Goal: Information Seeking & Learning: Learn about a topic

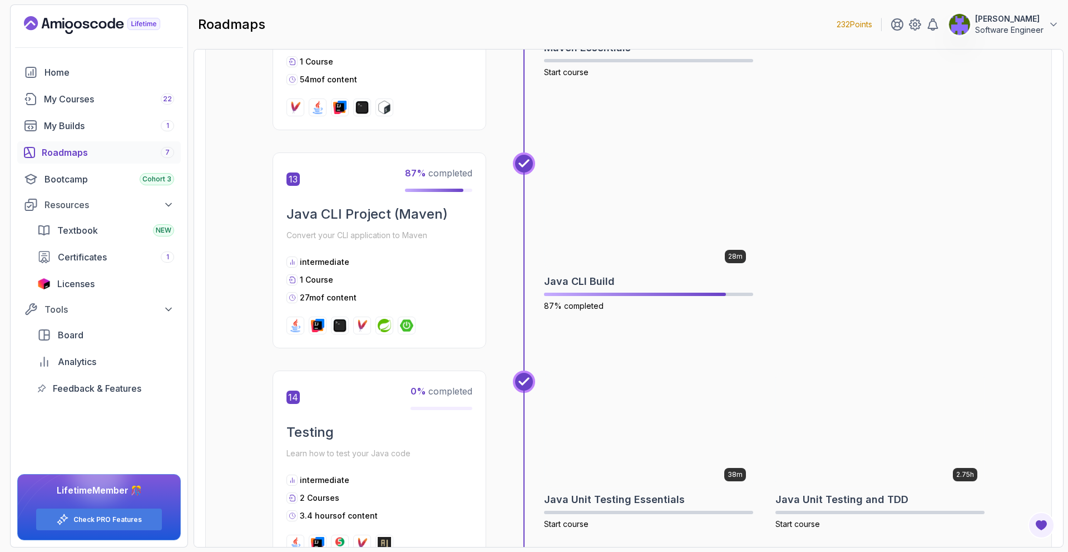
scroll to position [3103, 0]
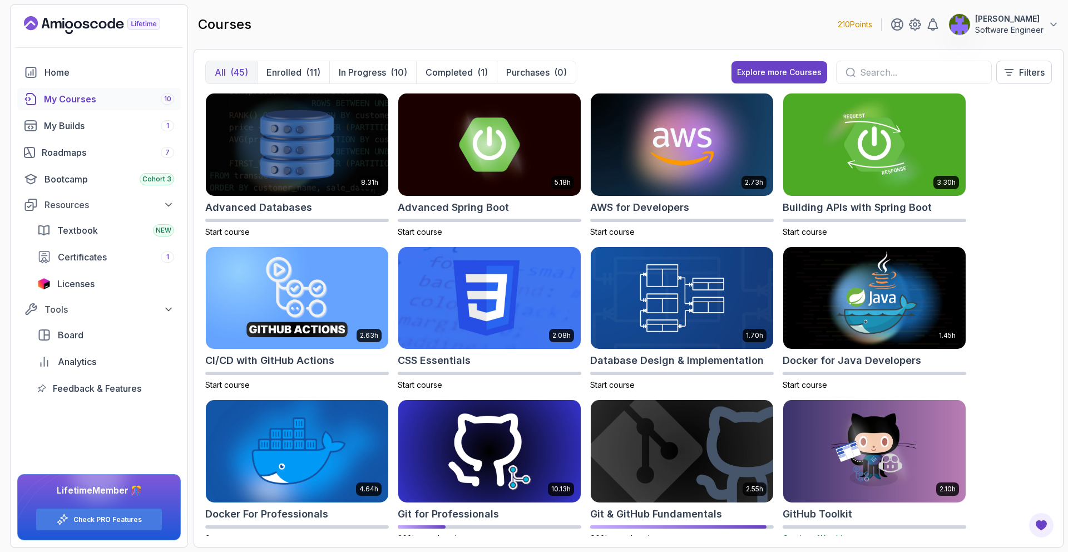
scroll to position [191, 0]
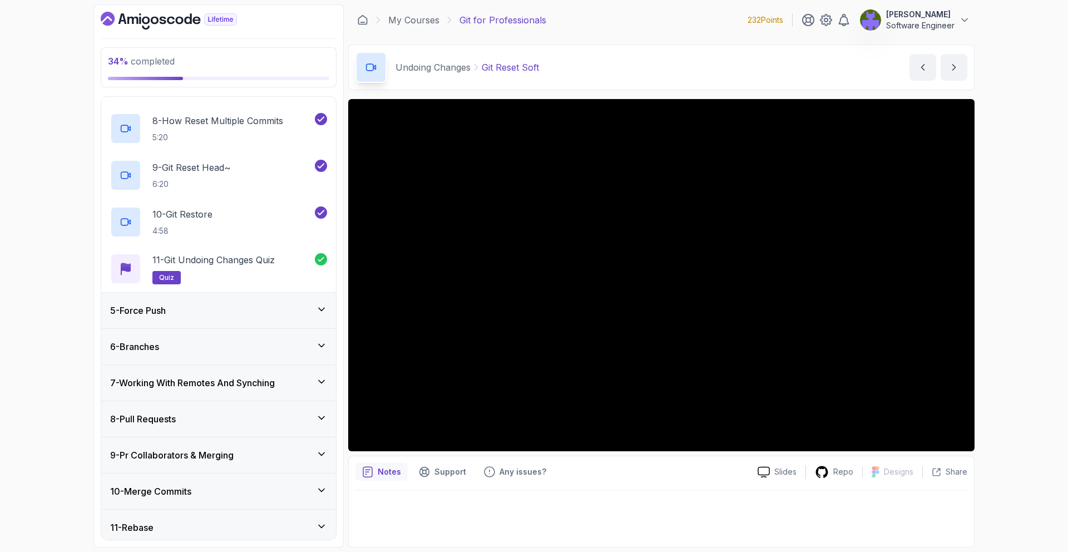
click at [289, 310] on div "5 - Force Push" at bounding box center [218, 310] width 217 height 13
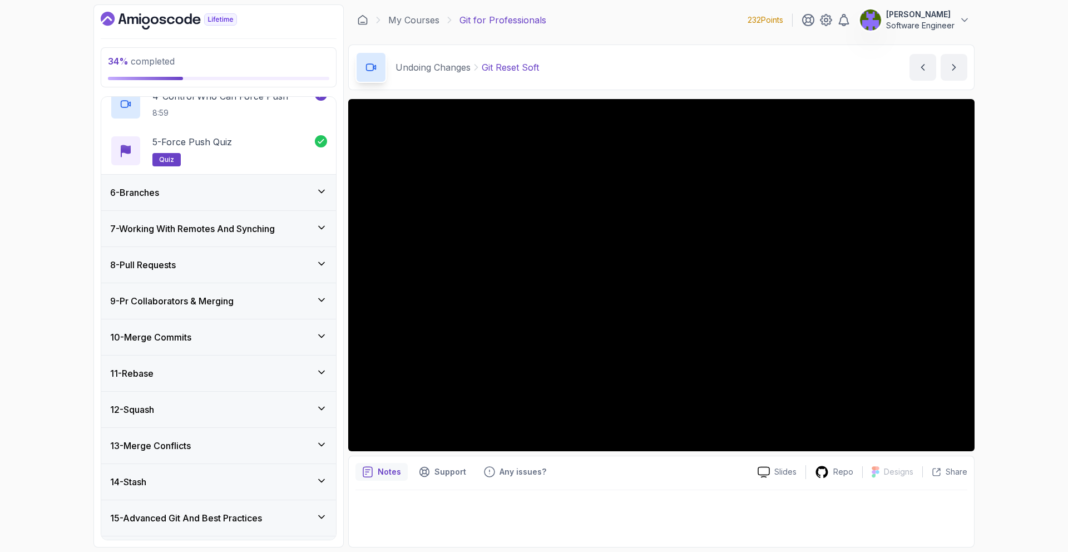
click at [298, 334] on div "10 - Merge Commits" at bounding box center [218, 336] width 217 height 13
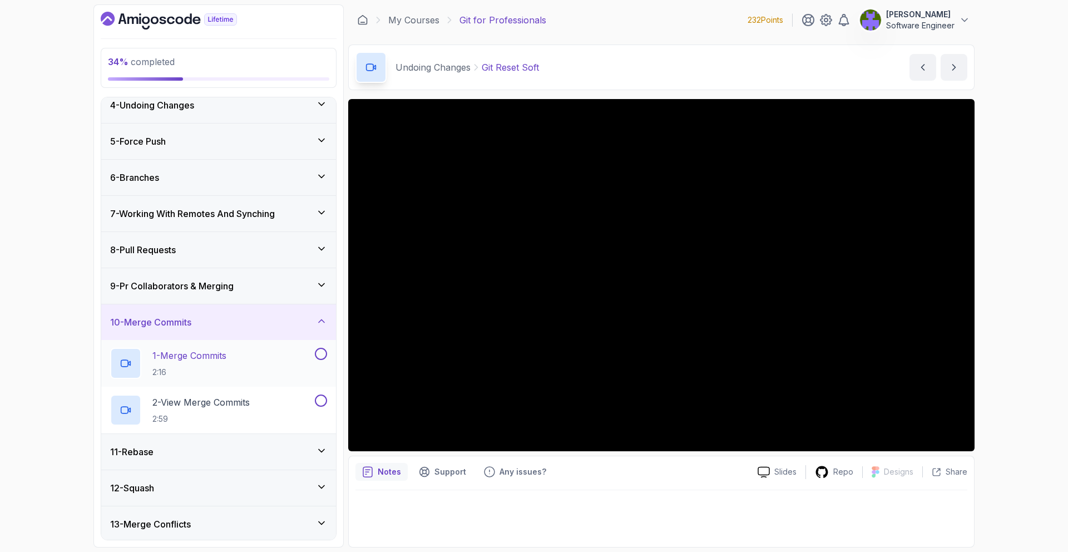
scroll to position [111, 0]
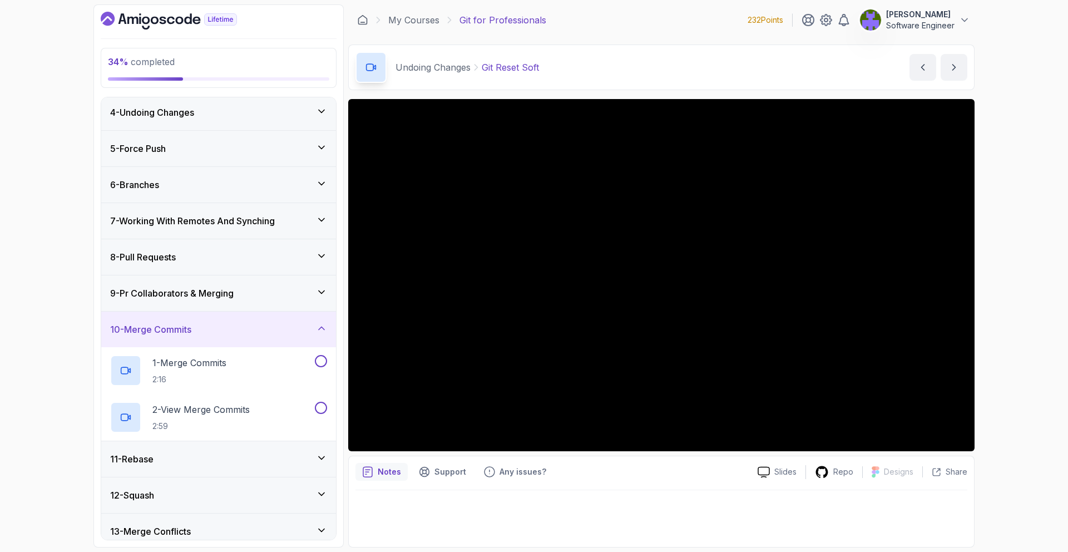
click at [286, 188] on div "6 - Branches" at bounding box center [218, 184] width 217 height 13
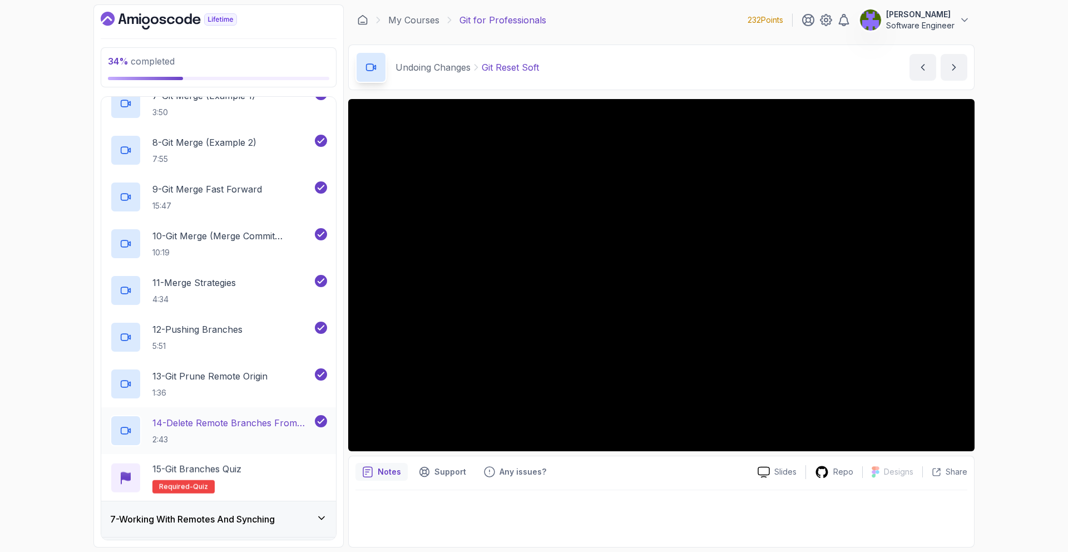
scroll to position [685, 0]
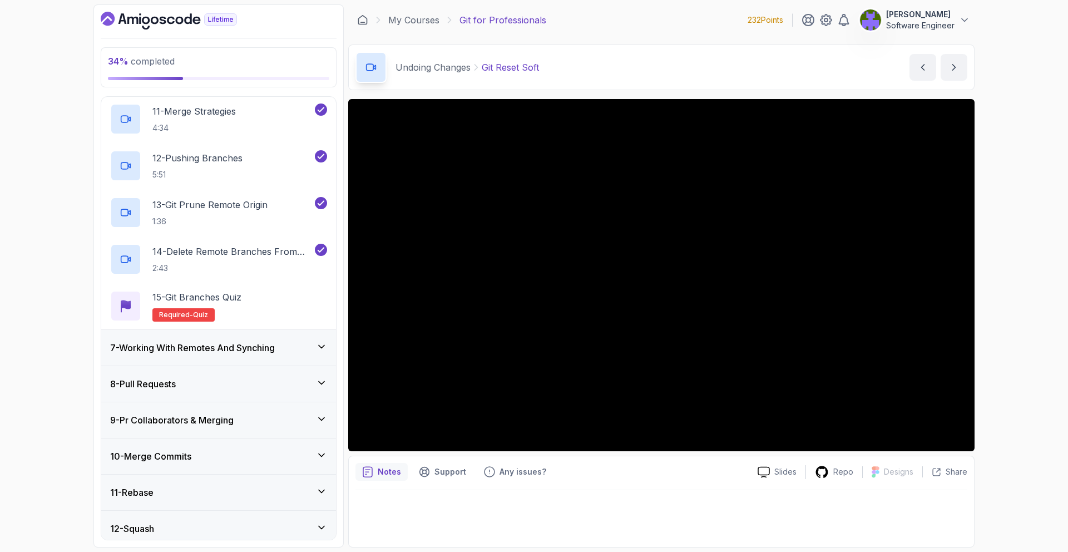
click at [303, 340] on div "7 - Working With Remotes And Synching" at bounding box center [218, 348] width 235 height 36
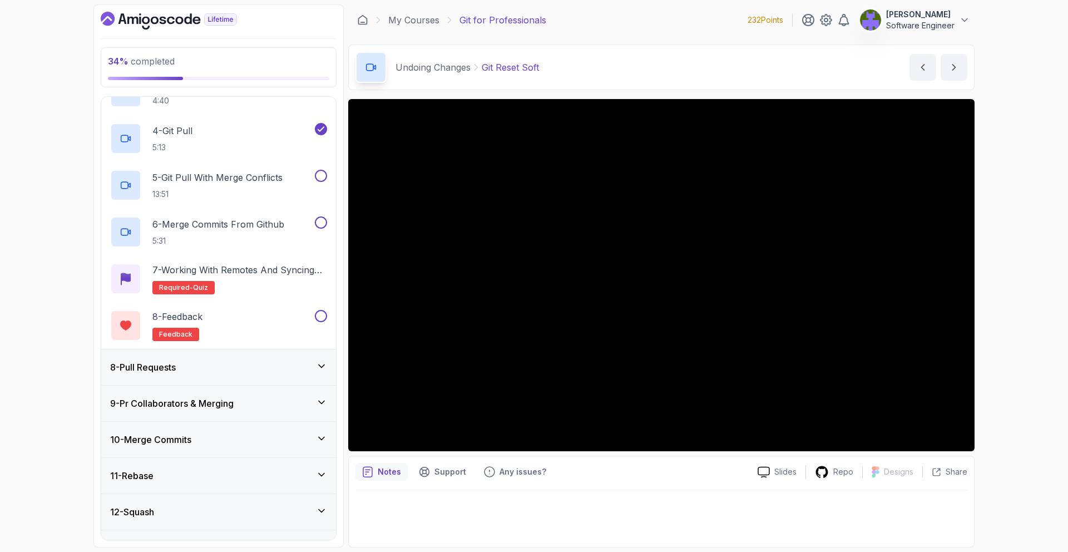
scroll to position [283, 0]
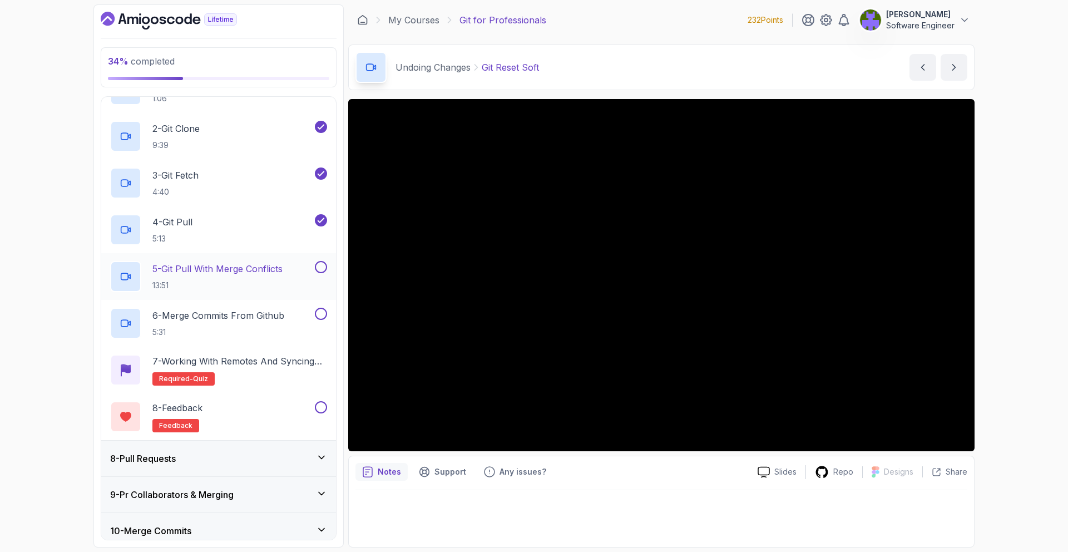
click at [301, 287] on div "5 - Git Pull With Merge Conflicts 13:51" at bounding box center [211, 276] width 202 height 31
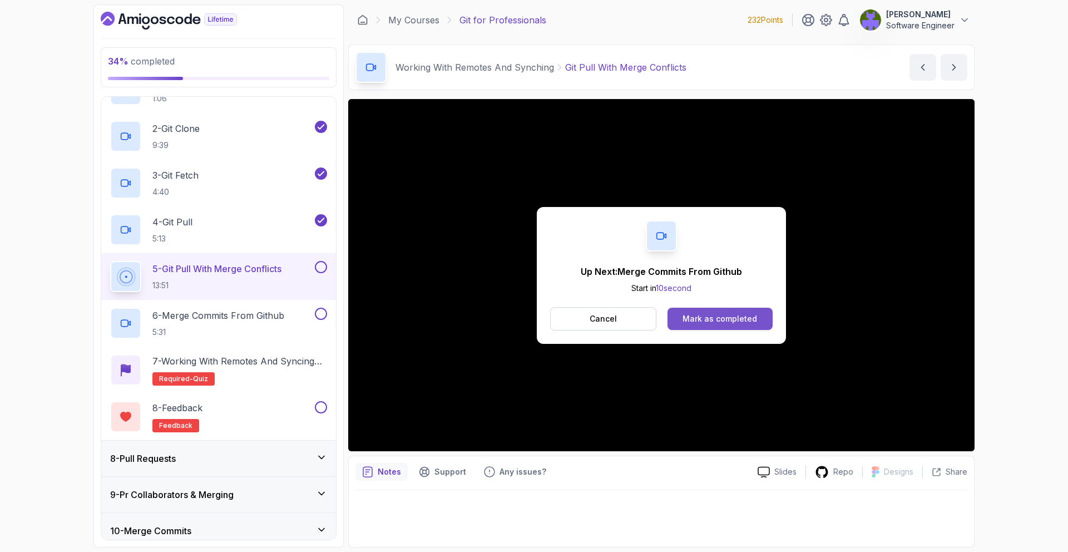
click at [741, 308] on button "Mark as completed" at bounding box center [720, 319] width 105 height 22
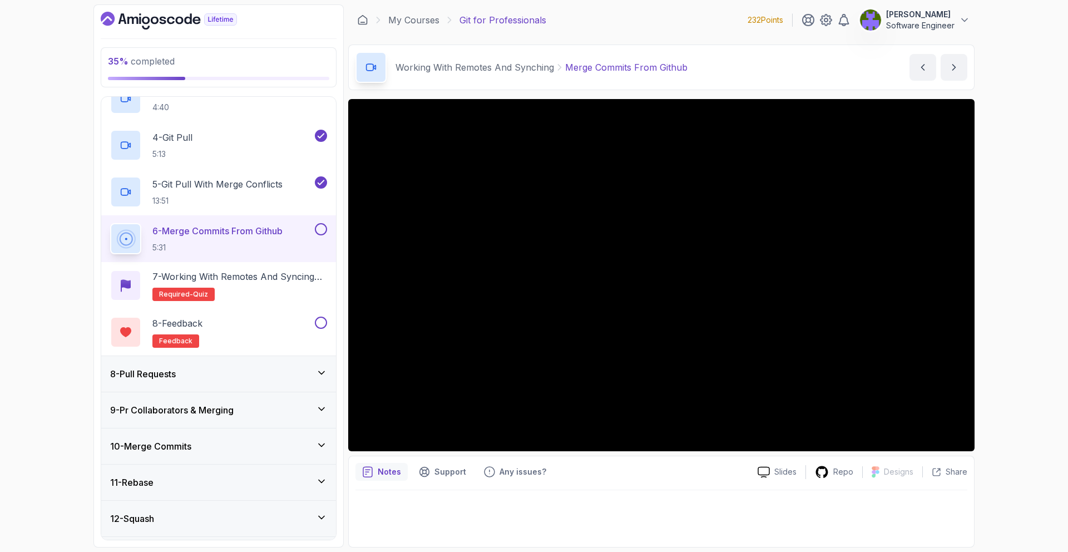
scroll to position [317, 0]
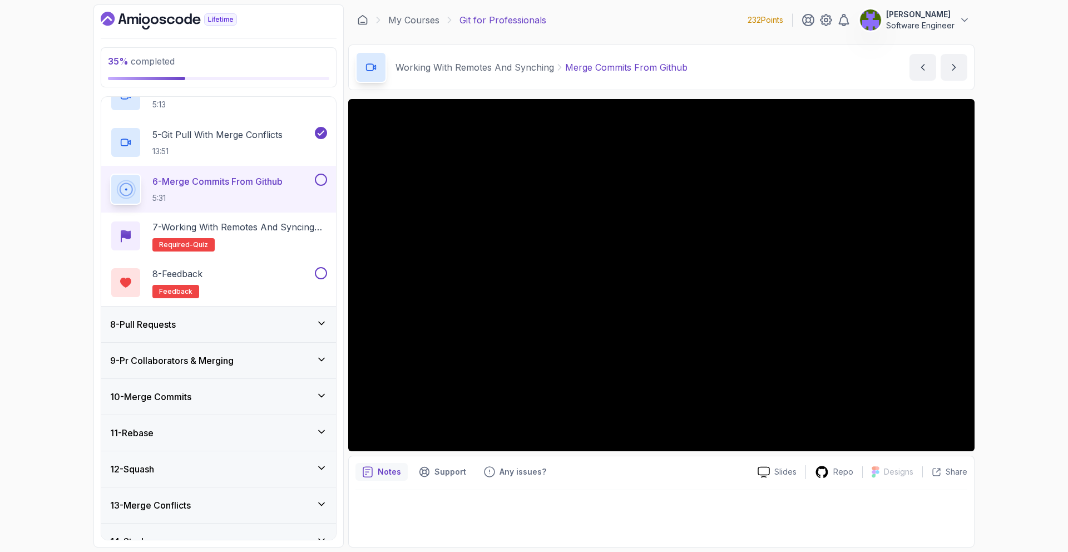
click at [275, 332] on div "8 - Pull Requests" at bounding box center [218, 324] width 235 height 36
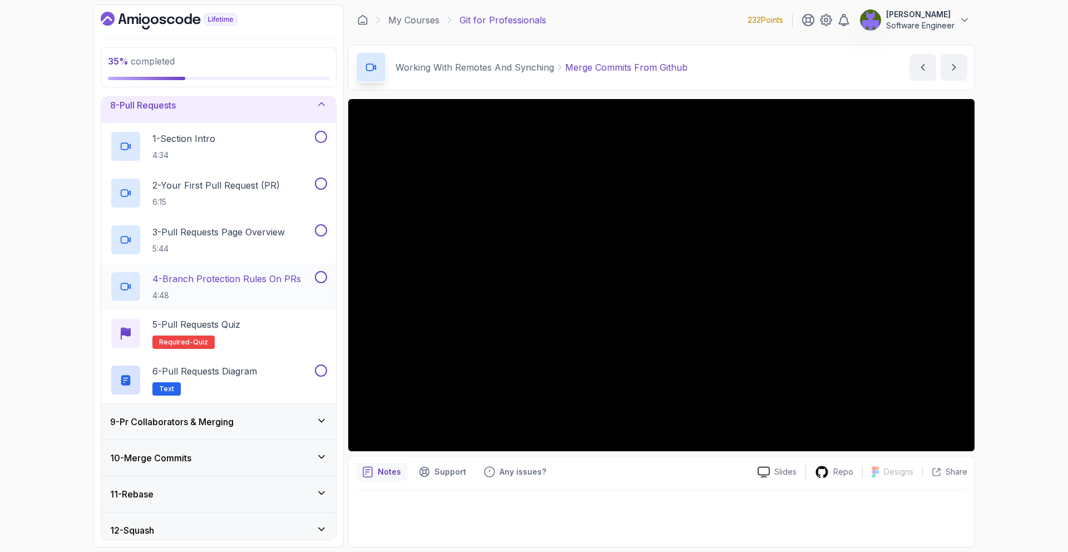
scroll to position [260, 0]
click at [293, 408] on div "9 - Pr Collaborators & Merging" at bounding box center [218, 424] width 235 height 36
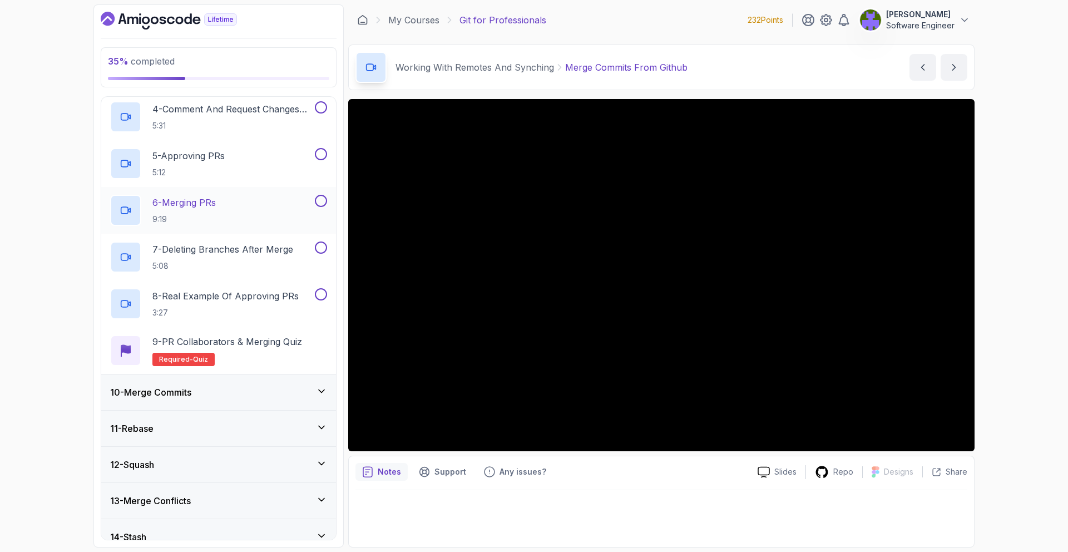
click at [288, 392] on div "10 - Merge Commits" at bounding box center [218, 391] width 217 height 13
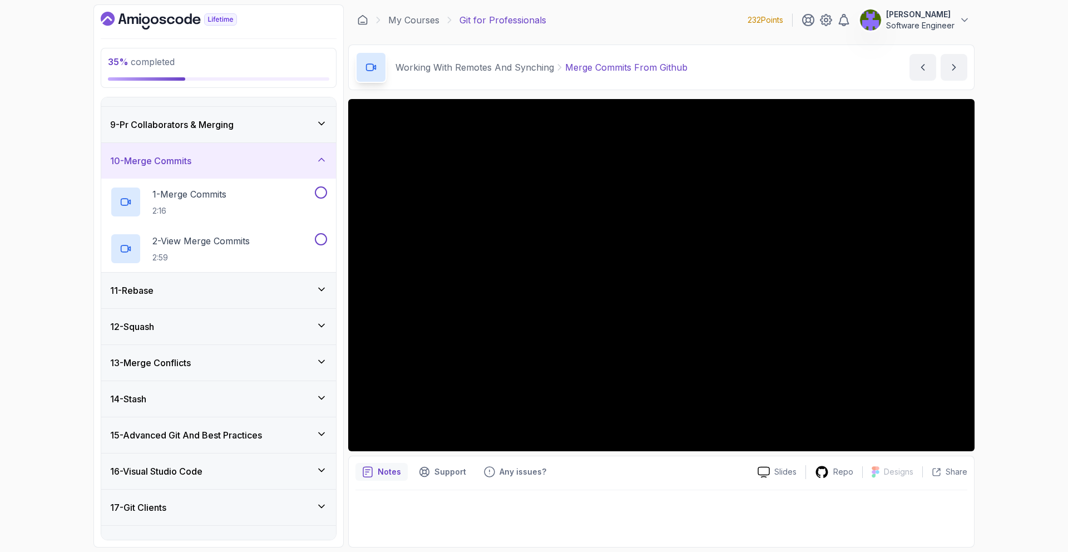
scroll to position [282, 0]
click at [281, 285] on div "11 - Rebase" at bounding box center [218, 287] width 217 height 13
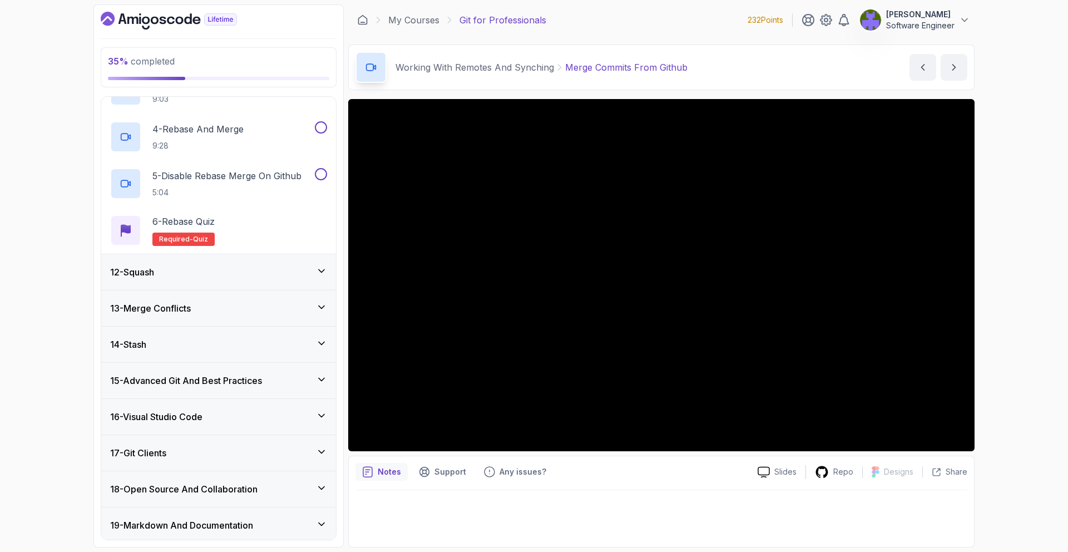
click at [269, 263] on div "12 - Squash" at bounding box center [218, 272] width 235 height 36
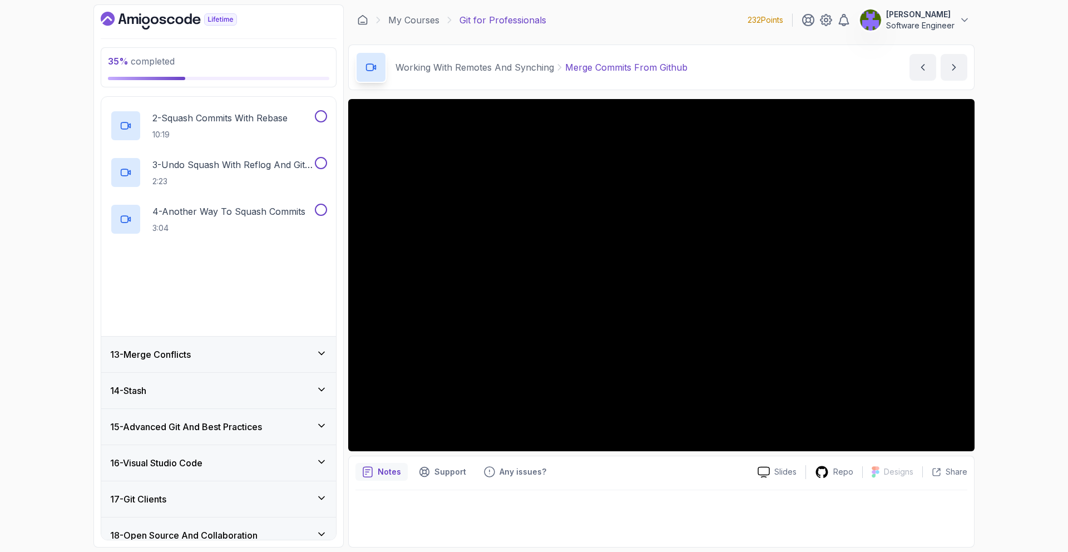
scroll to position [560, 0]
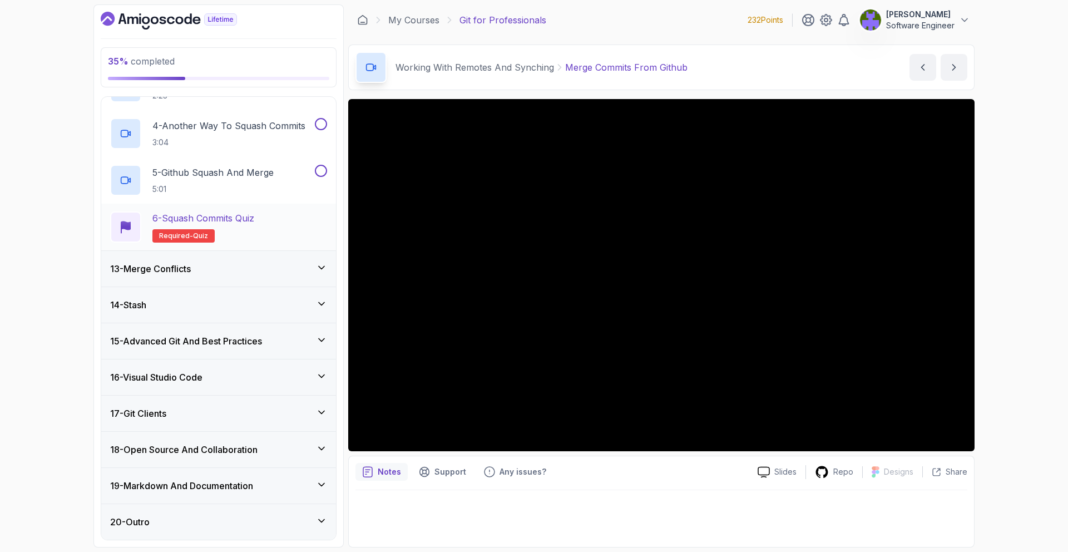
click at [274, 249] on div "6 - Squash Commits Quiz Required- quiz" at bounding box center [218, 227] width 235 height 47
click at [275, 263] on div "13 - Merge Conflicts" at bounding box center [218, 268] width 217 height 13
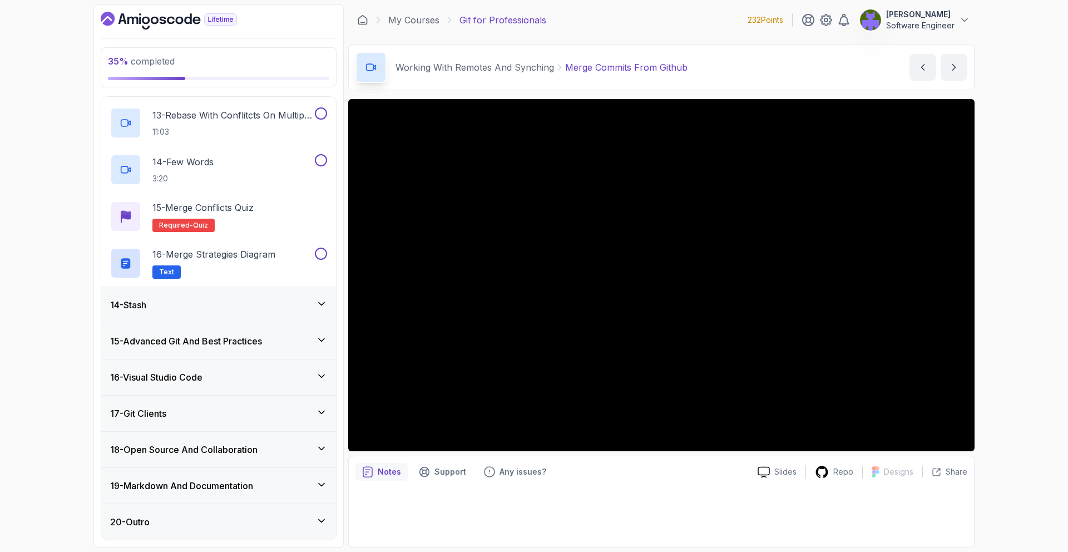
click at [280, 298] on div "14 - Stash" at bounding box center [218, 305] width 235 height 36
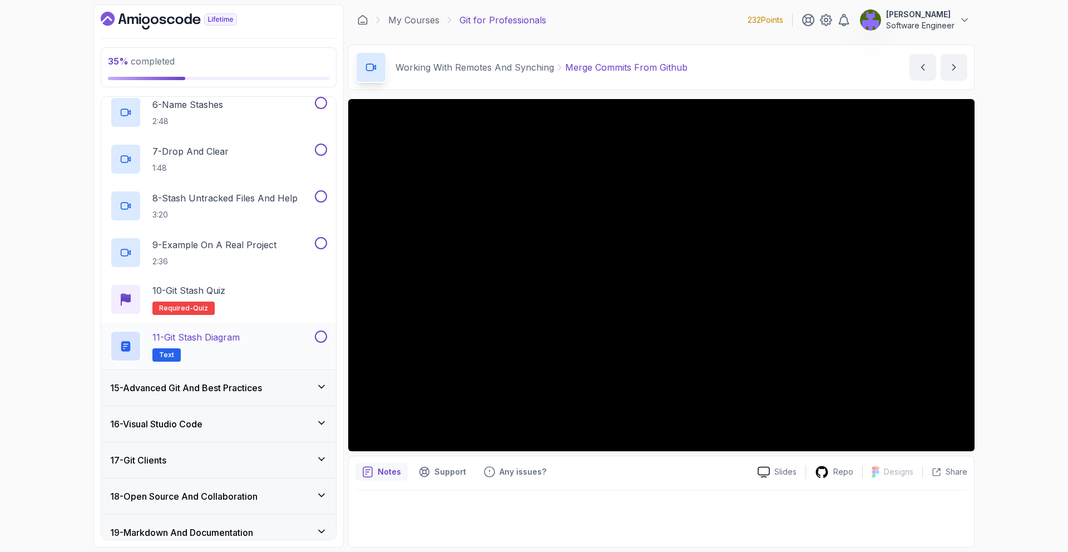
scroll to position [794, 0]
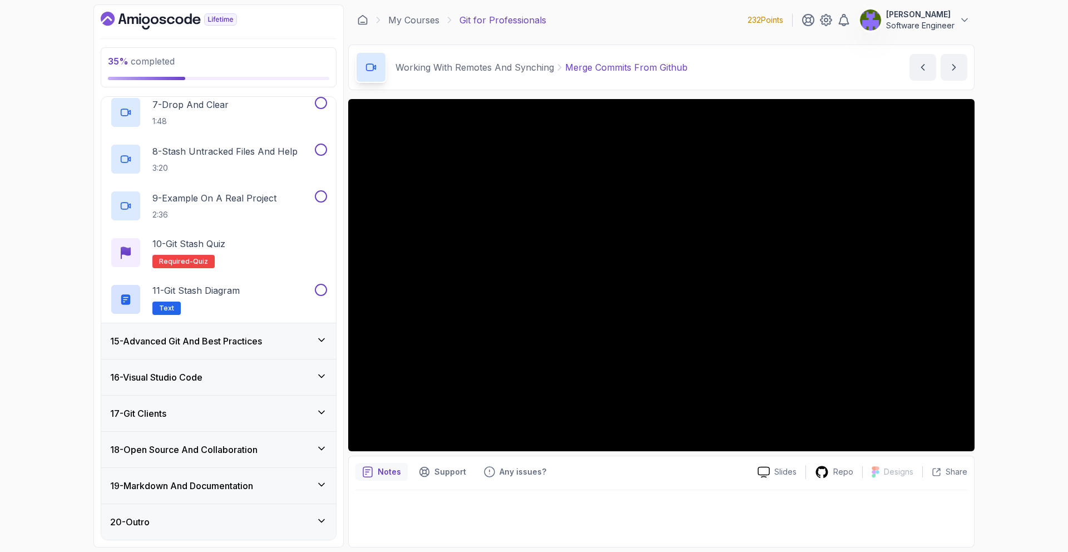
click at [271, 341] on div "15 - Advanced Git And Best Practices" at bounding box center [218, 340] width 217 height 13
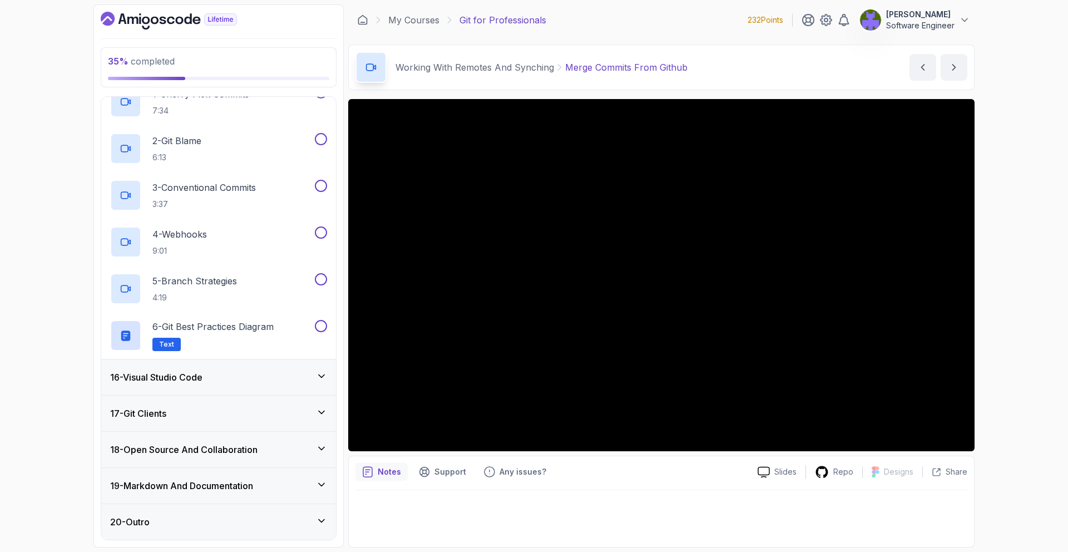
click at [269, 382] on div "16 - Visual Studio Code" at bounding box center [218, 376] width 217 height 13
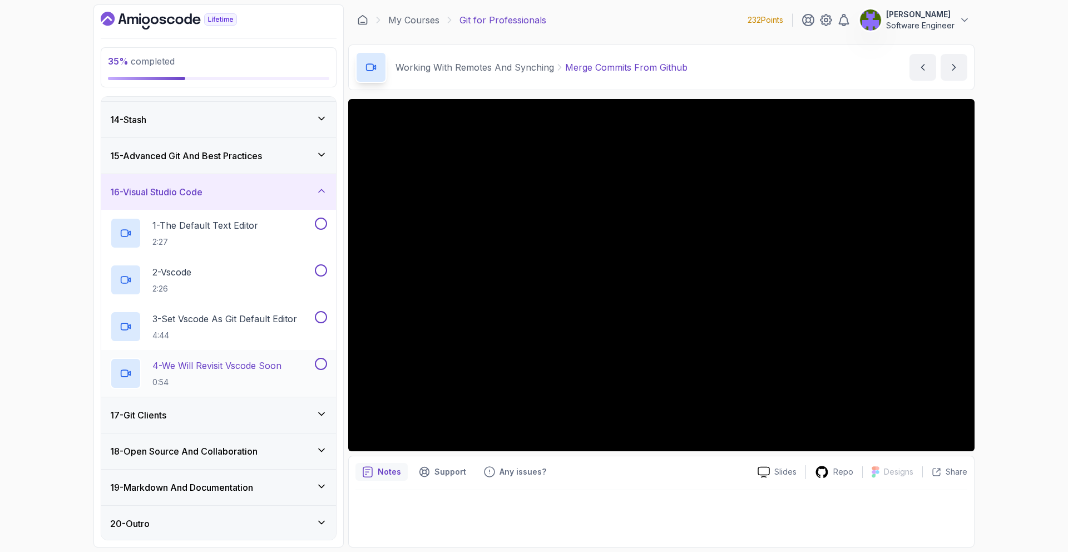
scroll to position [467, 0]
click at [265, 389] on div "4 - We Will Revisit Vscode Soon 0:54" at bounding box center [218, 371] width 235 height 47
click at [269, 406] on div "17 - Git Clients" at bounding box center [218, 414] width 235 height 36
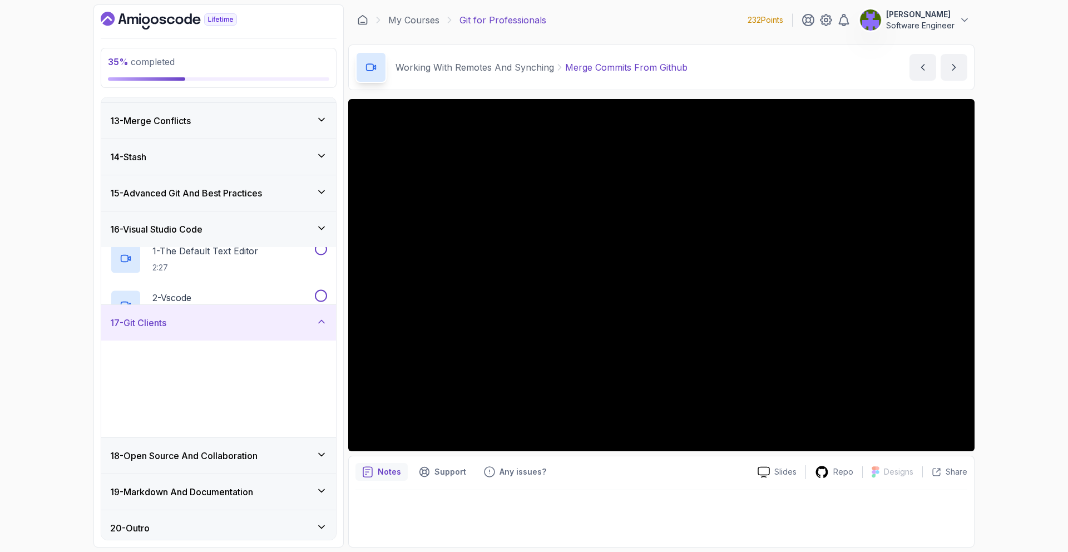
scroll to position [420, 0]
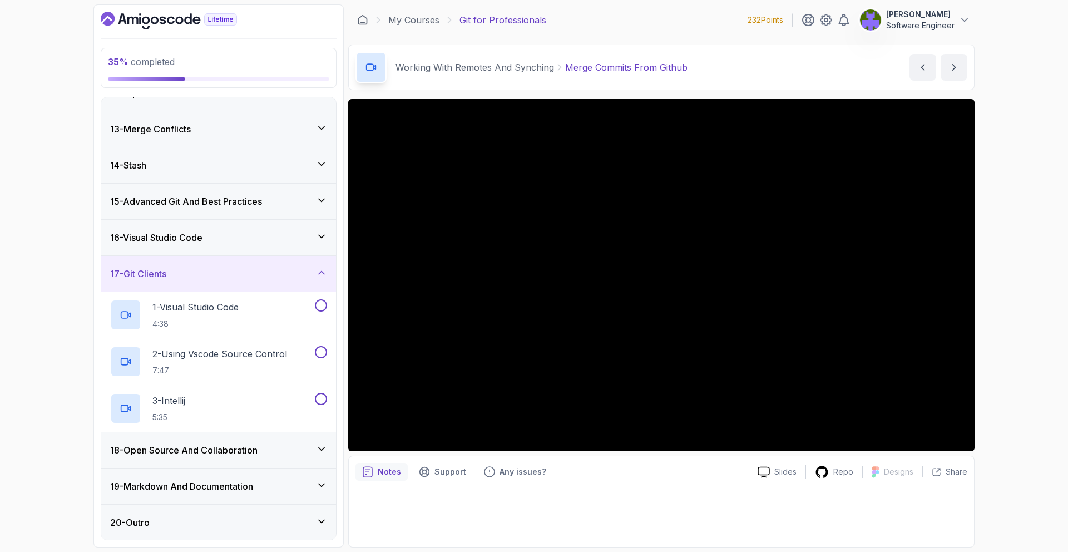
click at [258, 447] on h3 "18 - Open Source And Collaboration" at bounding box center [183, 449] width 147 height 13
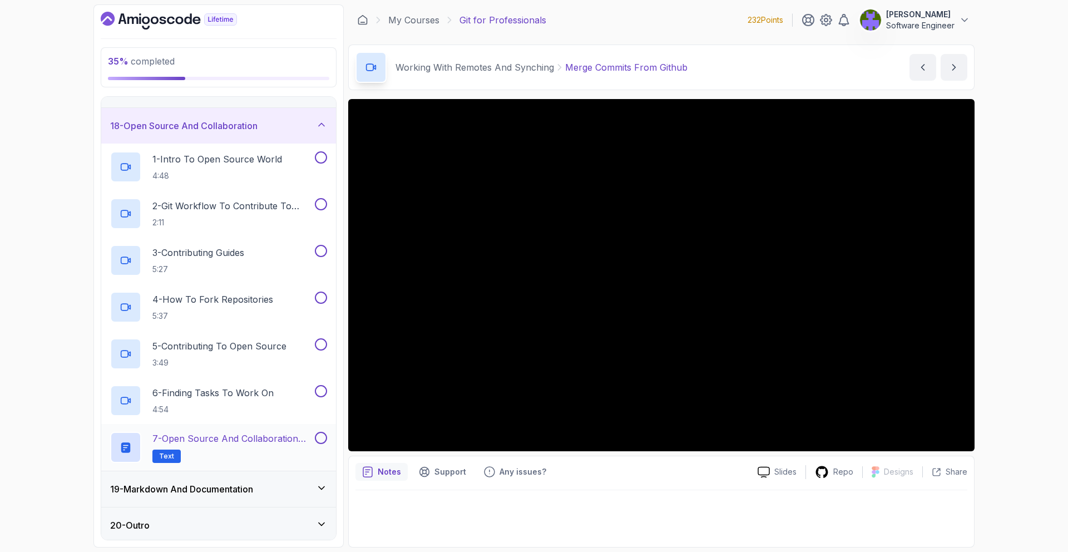
scroll to position [607, 0]
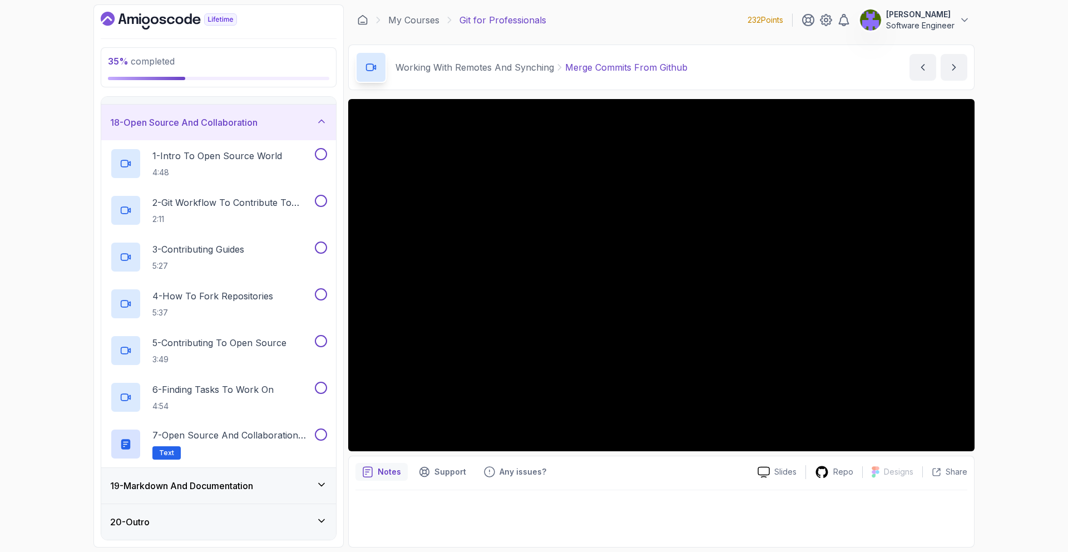
click at [260, 482] on div "19 - Markdown And Documentation" at bounding box center [218, 485] width 217 height 13
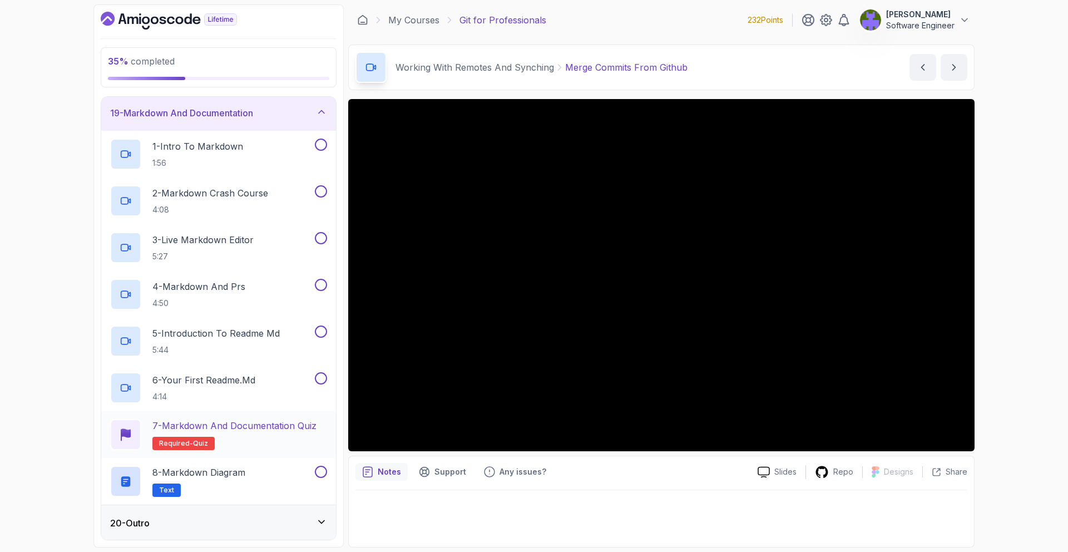
scroll to position [654, 0]
click at [259, 514] on div "20 - Outro" at bounding box center [218, 522] width 235 height 36
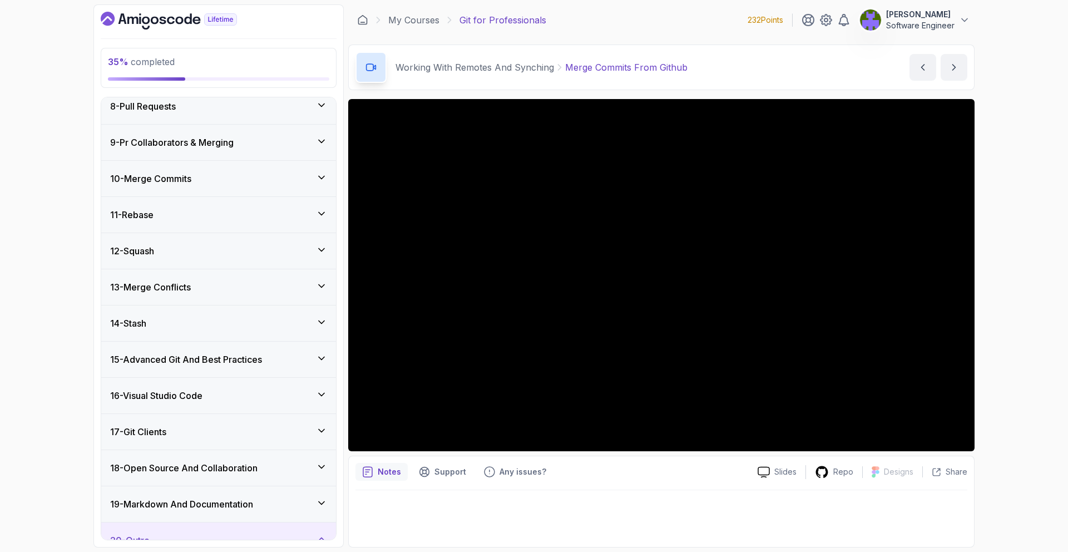
scroll to position [0, 0]
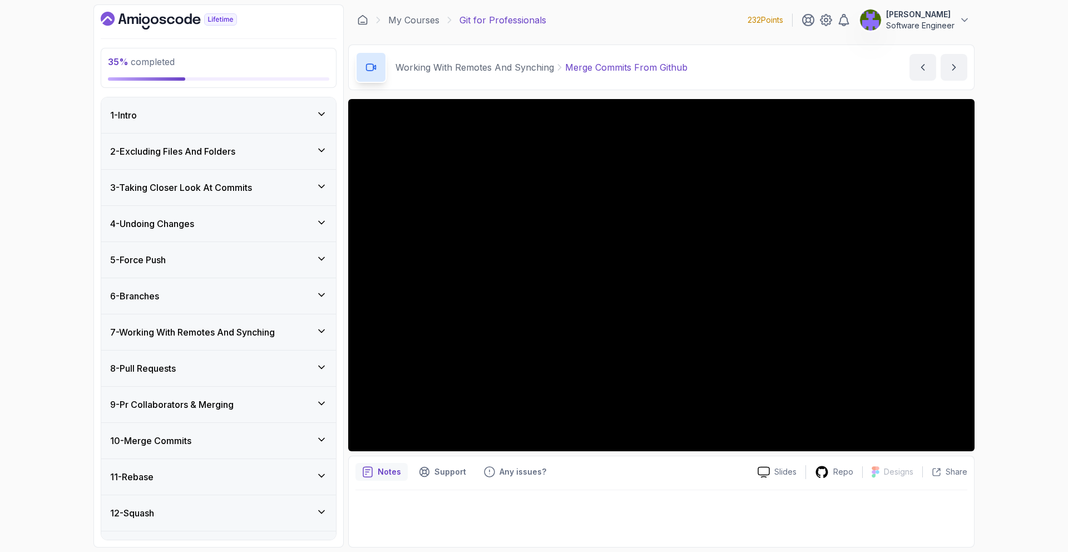
click at [255, 434] on div "10 - Merge Commits" at bounding box center [218, 440] width 217 height 13
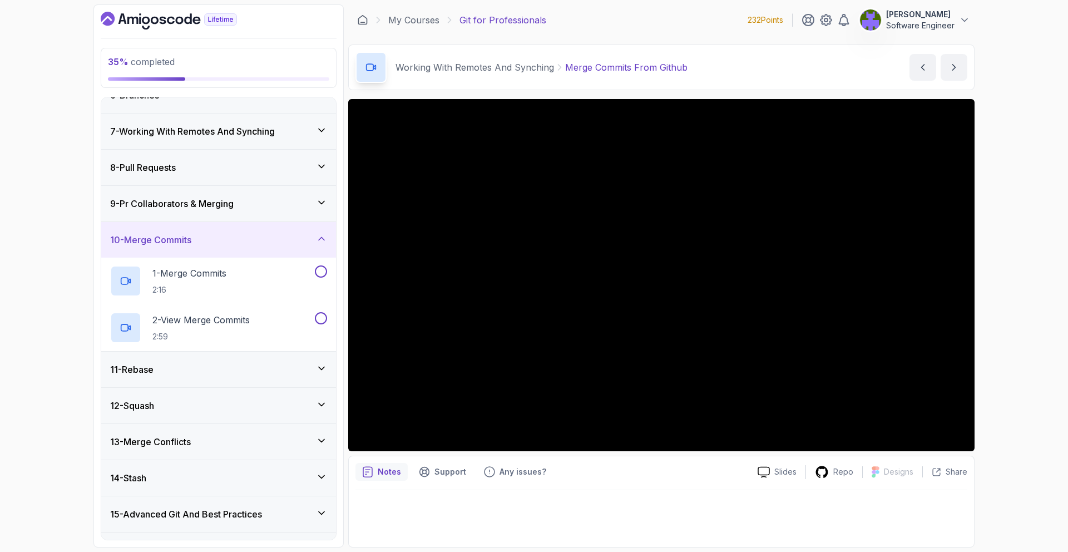
scroll to position [230, 0]
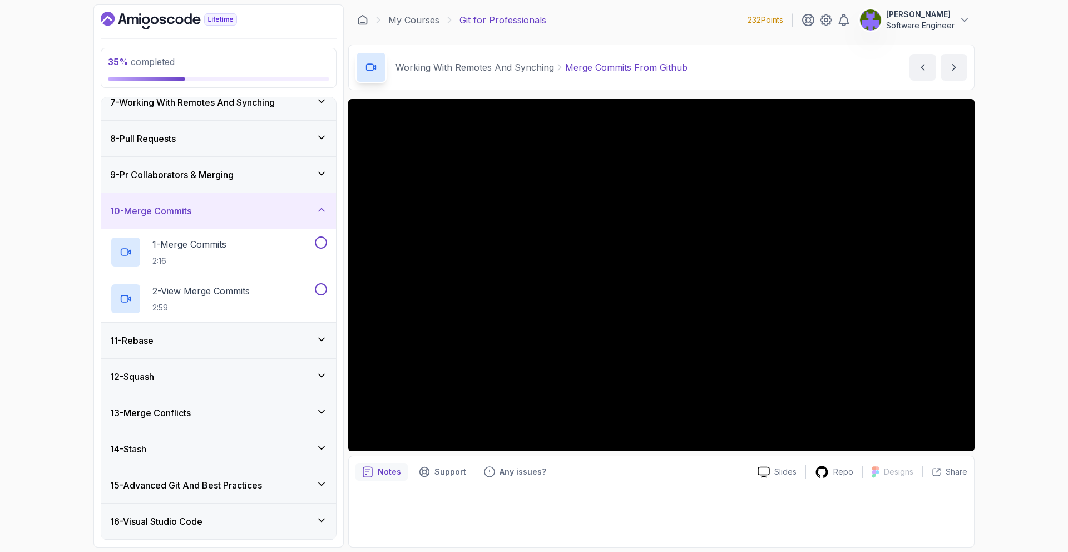
click at [313, 175] on div "9 - Pr Collaborators & Merging" at bounding box center [218, 174] width 217 height 13
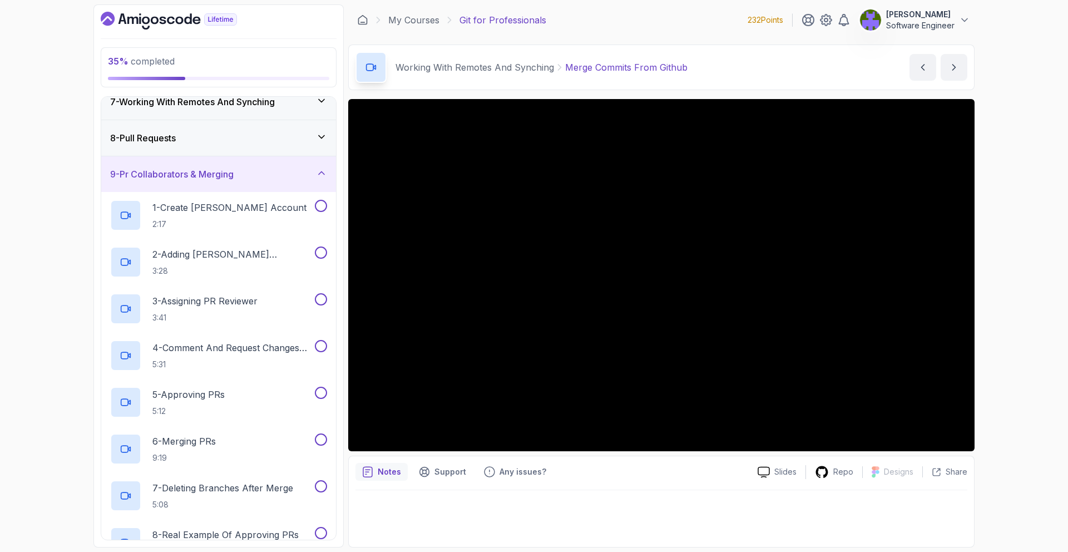
click at [313, 152] on div "8 - Pull Requests" at bounding box center [218, 138] width 235 height 36
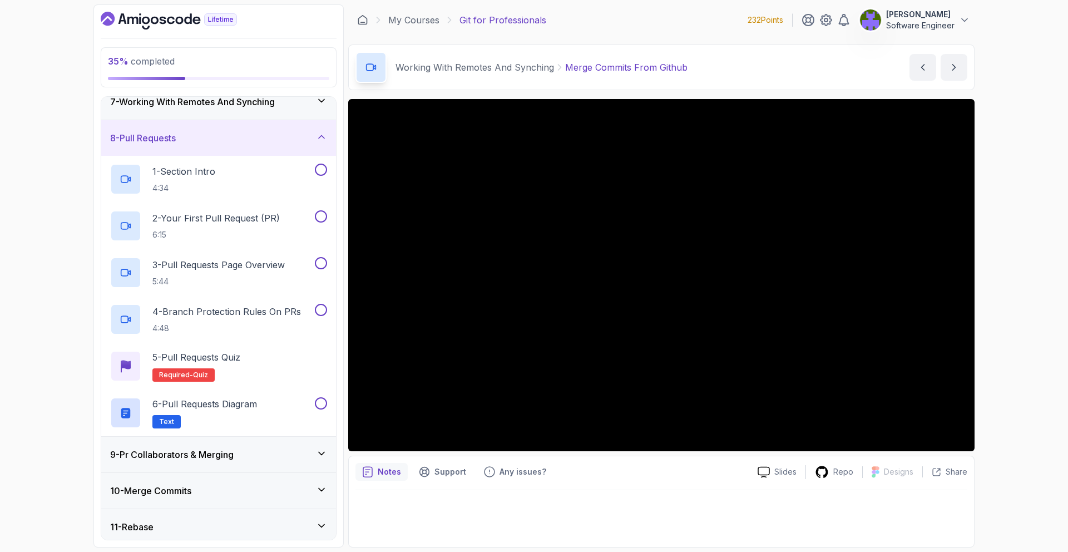
click at [298, 113] on div "7 - Working With Remotes And Synching" at bounding box center [218, 102] width 235 height 36
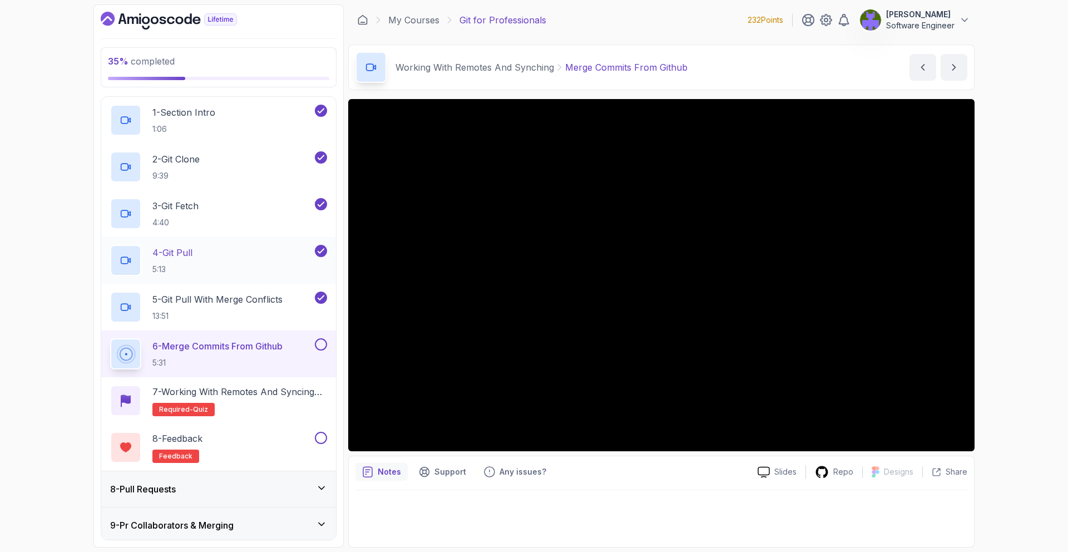
scroll to position [271, 0]
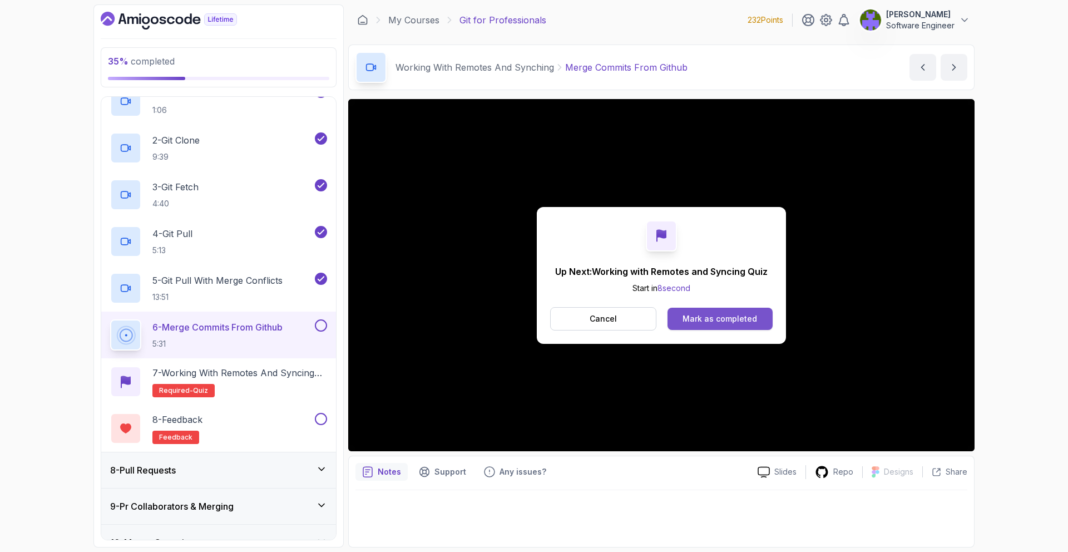
click at [695, 308] on button "Mark as completed" at bounding box center [720, 319] width 105 height 22
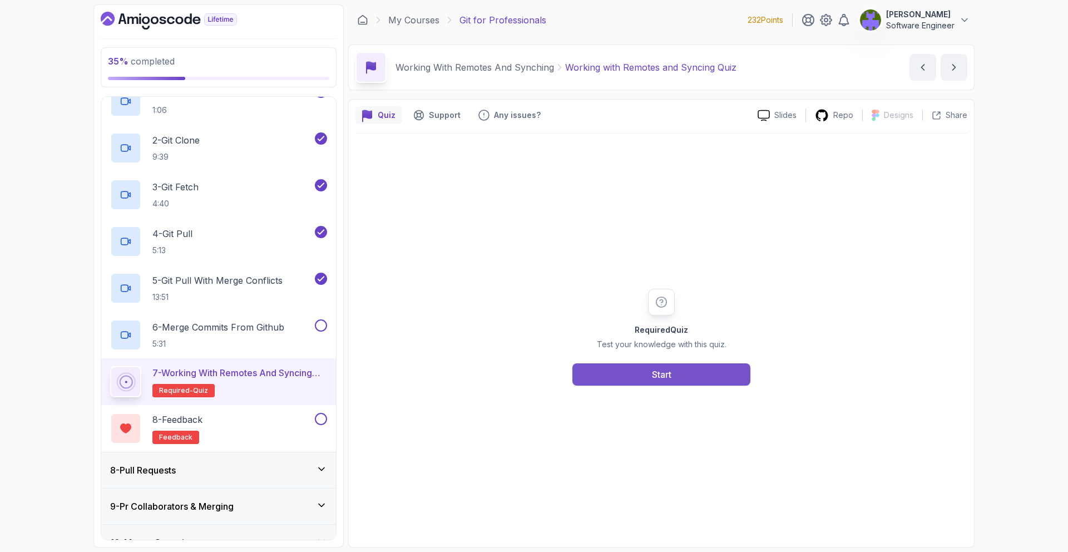
click at [647, 378] on button "Start" at bounding box center [661, 374] width 178 height 22
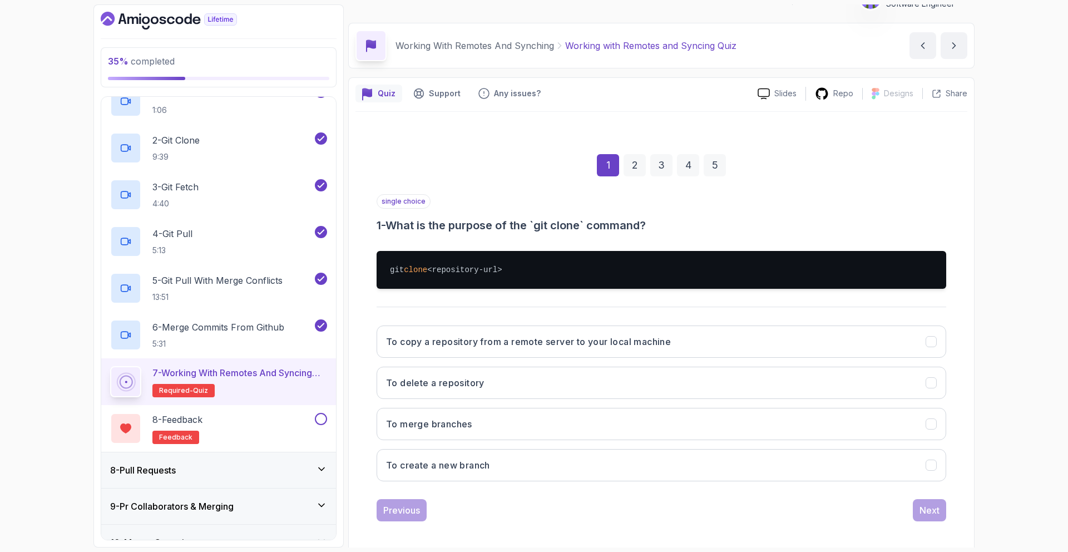
scroll to position [23, 0]
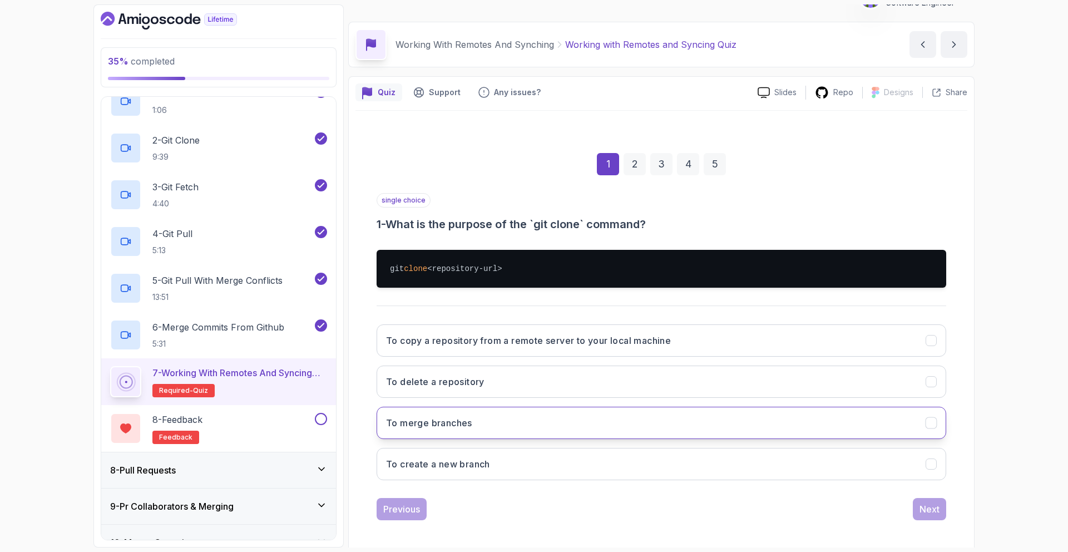
drag, startPoint x: 630, startPoint y: 338, endPoint x: 790, endPoint y: 411, distance: 175.7
click at [631, 338] on h3 "To copy a repository from a remote server to your local machine" at bounding box center [528, 340] width 285 height 13
click at [937, 502] on div "Next" at bounding box center [929, 508] width 20 height 13
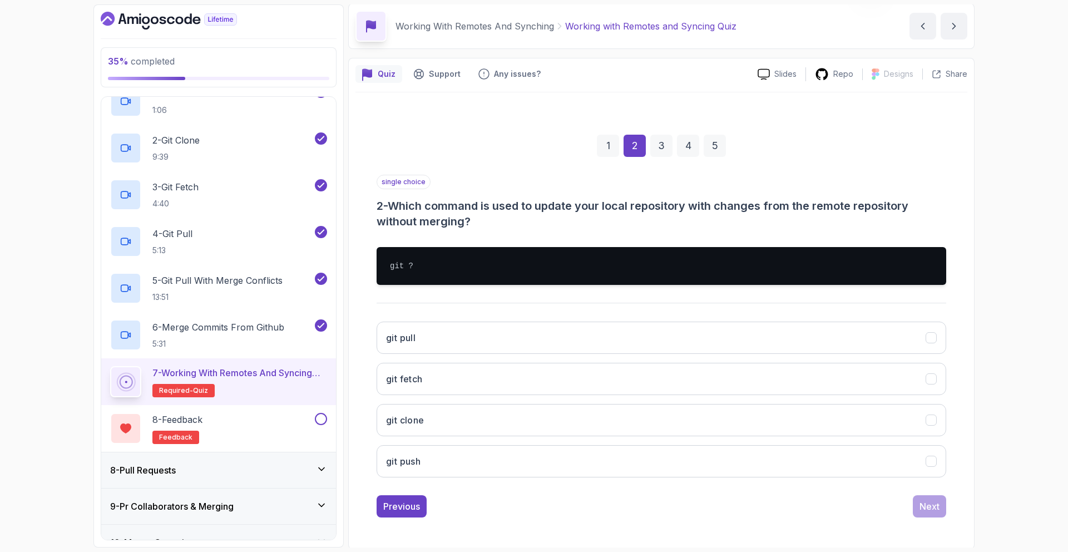
scroll to position [43, 0]
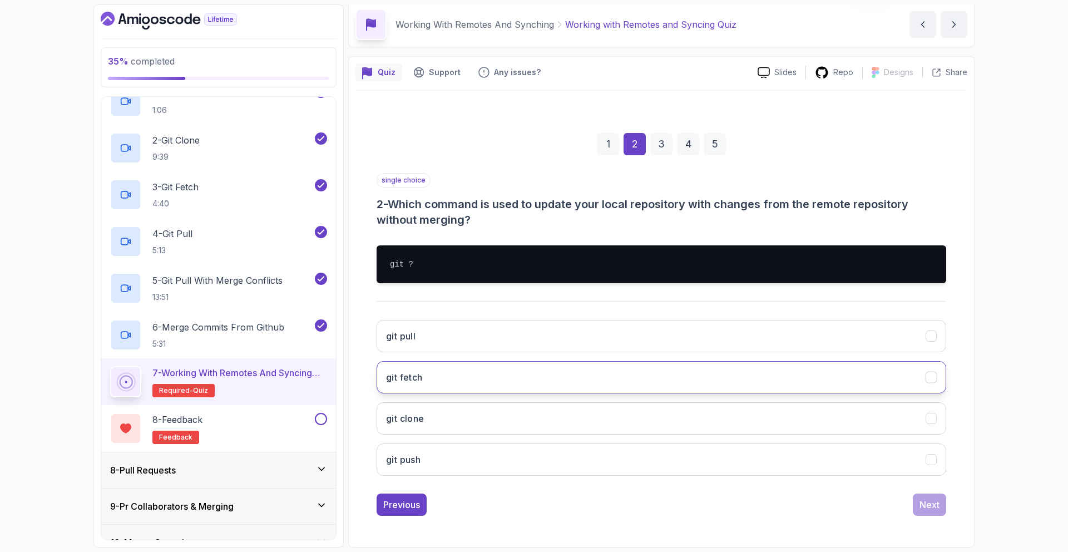
click at [574, 367] on button "git fetch" at bounding box center [662, 377] width 570 height 32
click at [922, 511] on div "Next" at bounding box center [929, 504] width 20 height 13
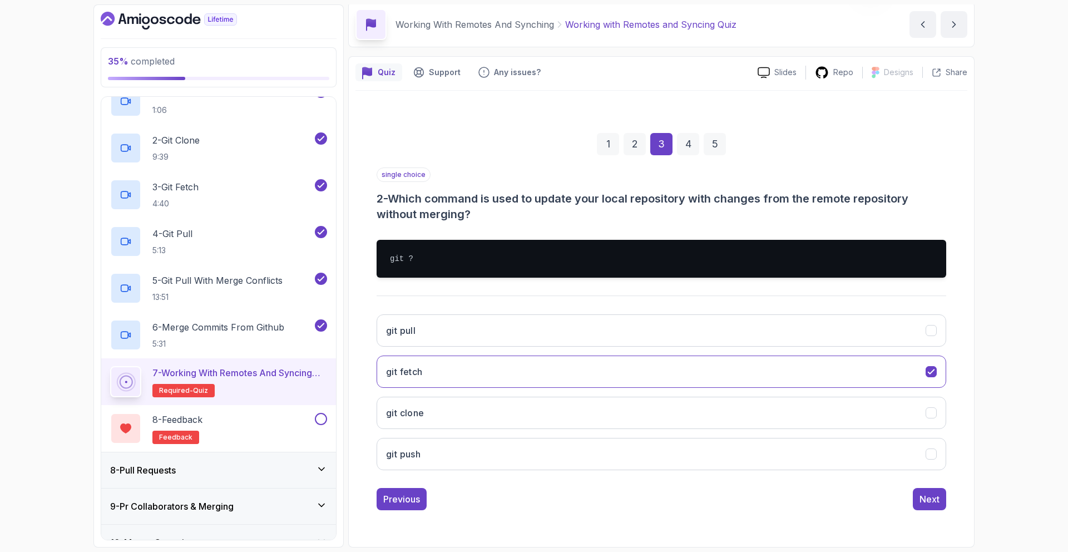
scroll to position [27, 0]
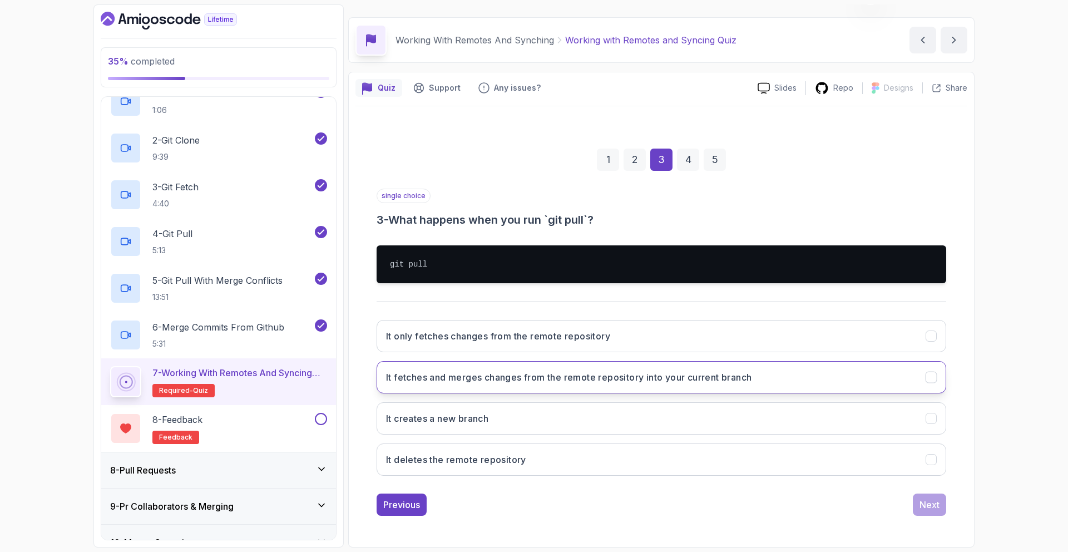
click at [591, 367] on button "It fetches and merges changes from the remote repository into your current bran…" at bounding box center [662, 377] width 570 height 32
click at [955, 500] on div "1 2 3 4 5 single choice 3 - What happens when you run `git pull`? git pull It o…" at bounding box center [661, 323] width 612 height 403
click at [935, 501] on div "Next" at bounding box center [929, 504] width 20 height 13
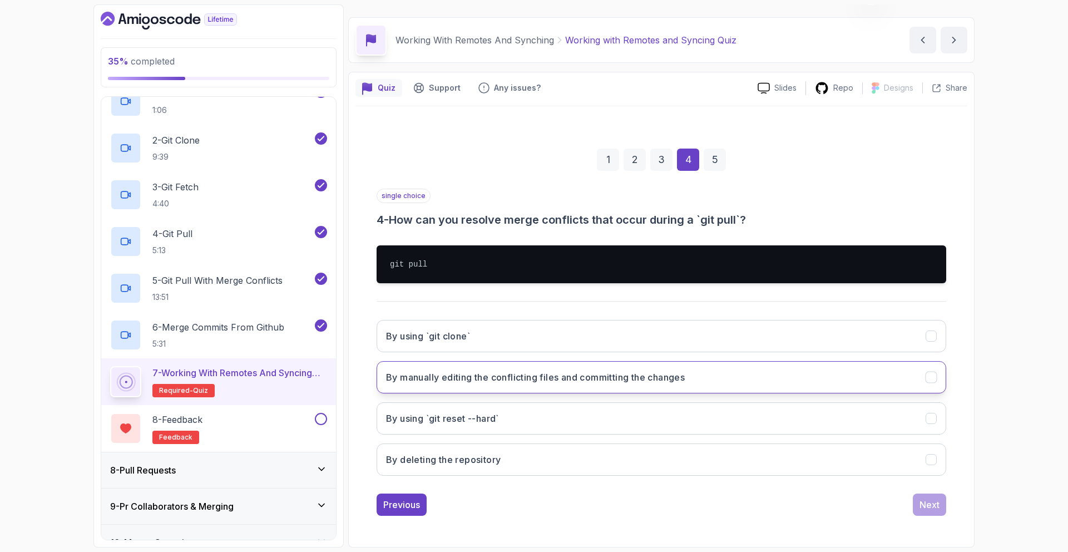
click at [638, 379] on h3 "By manually editing the conflicting files and committing the changes" at bounding box center [535, 376] width 299 height 13
click at [808, 427] on button "By using `git reset --hard`" at bounding box center [662, 418] width 570 height 32
drag, startPoint x: 827, startPoint y: 368, endPoint x: 828, endPoint y: 373, distance: 5.7
click at [827, 368] on button "By manually editing the conflicting files and committing the changes" at bounding box center [662, 377] width 570 height 32
click at [937, 508] on div "Next" at bounding box center [929, 504] width 20 height 13
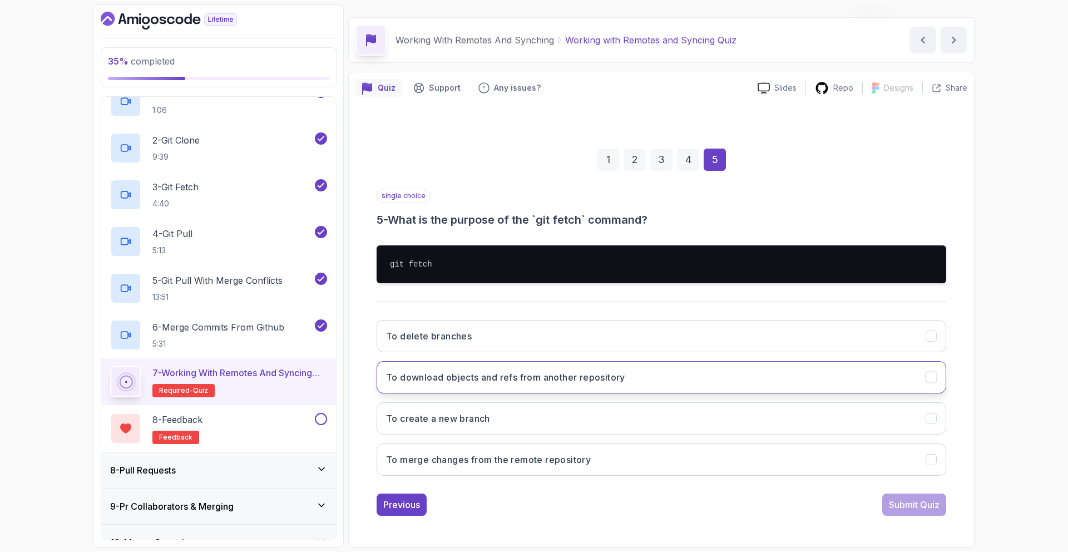
click at [705, 368] on button "To download objects and refs from another repository" at bounding box center [662, 377] width 570 height 32
click at [938, 505] on div "Submit Quiz" at bounding box center [914, 504] width 51 height 13
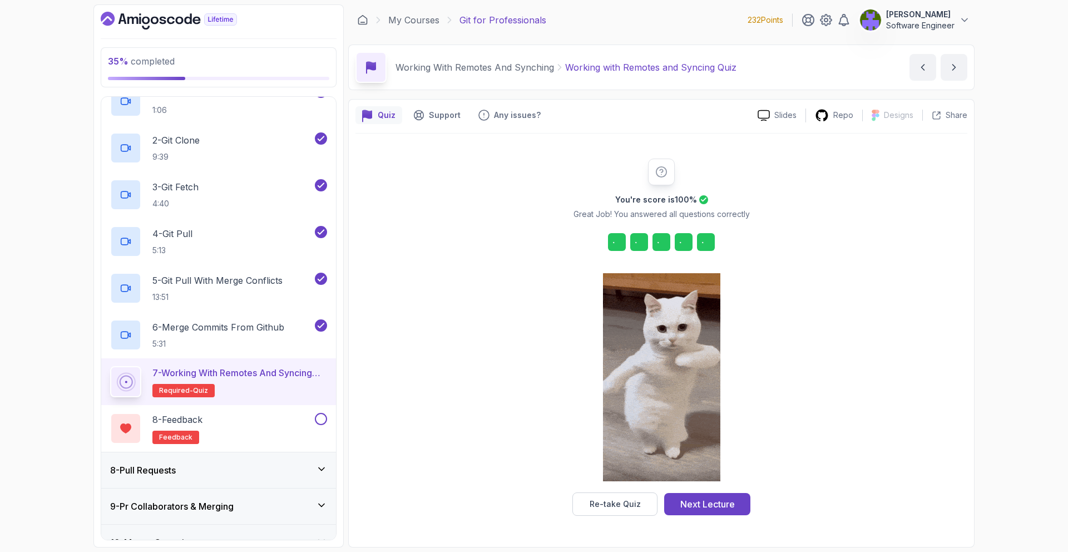
scroll to position [0, 0]
click at [777, 485] on div "You're score is 100 % Great Job! You answered all questions correctly Re-take Q…" at bounding box center [661, 337] width 612 height 357
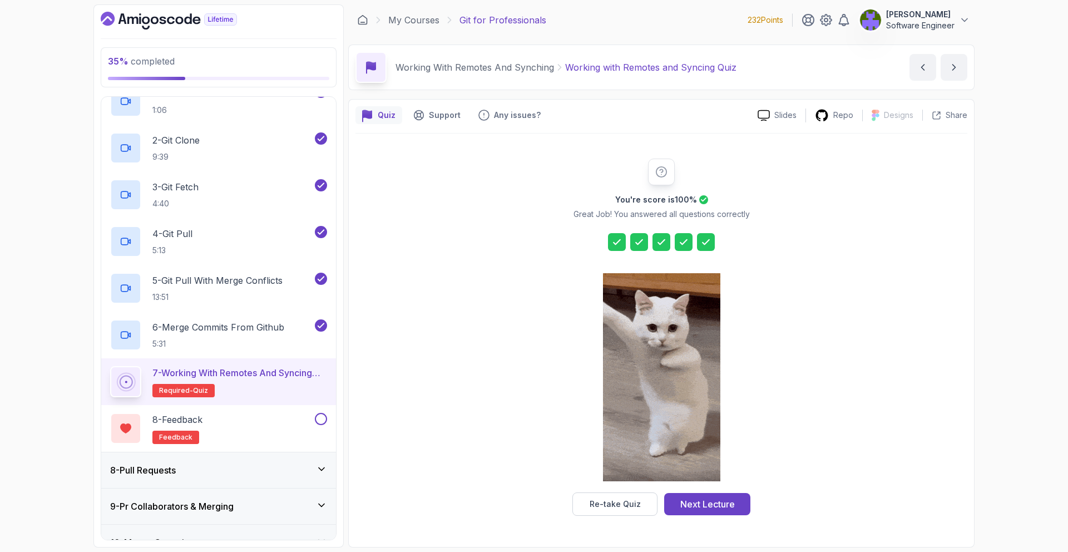
click at [745, 492] on div "Re-take Quiz Next Lecture" at bounding box center [661, 503] width 178 height 23
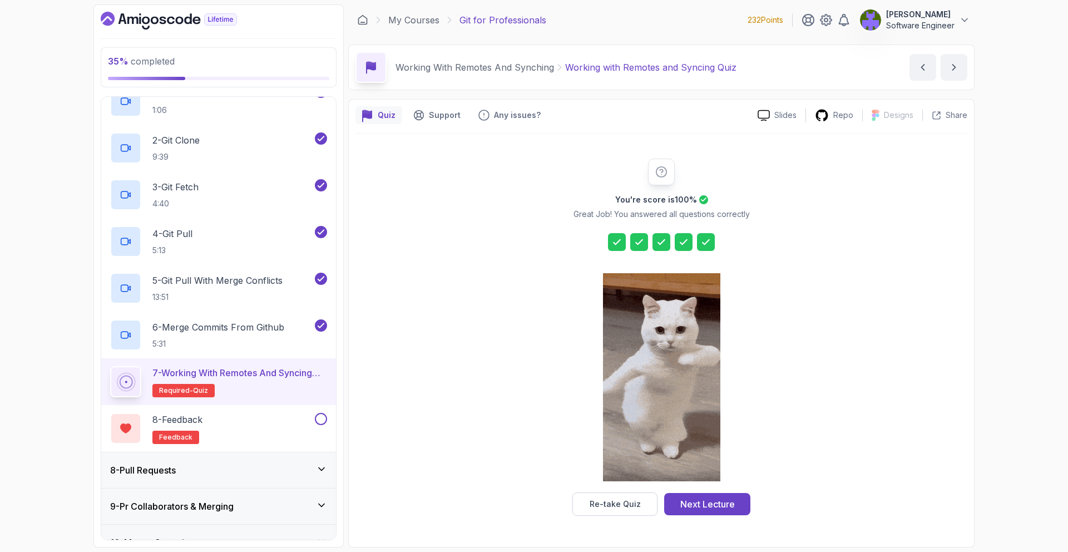
click at [743, 493] on button "Next Lecture" at bounding box center [707, 504] width 86 height 22
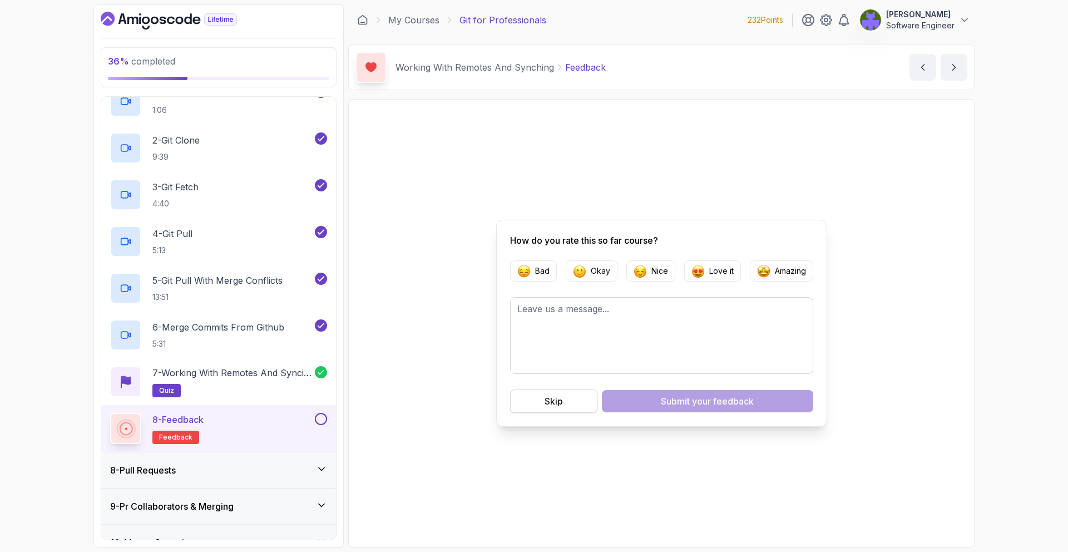
click at [585, 393] on button "Skip" at bounding box center [553, 400] width 87 height 23
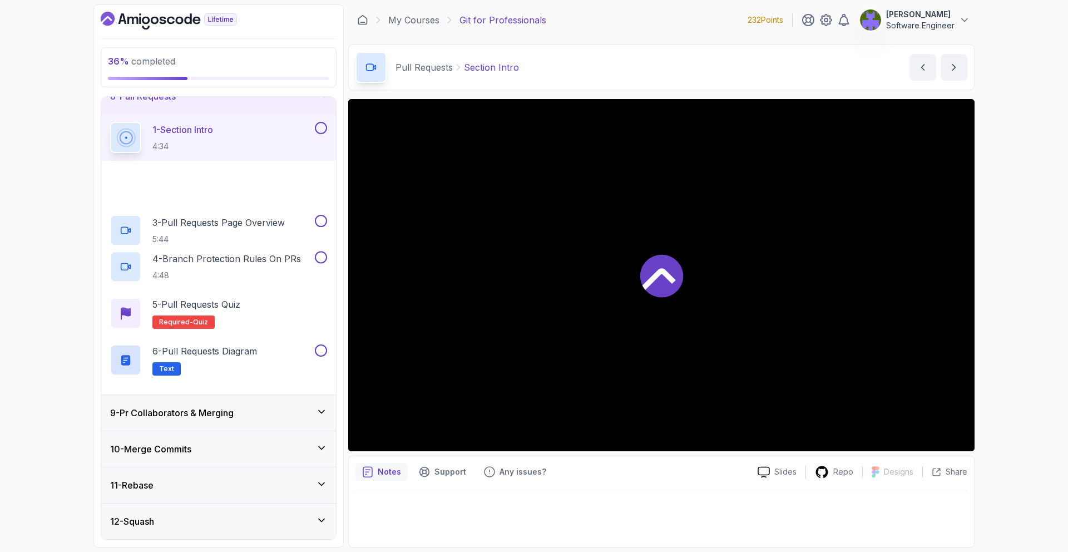
scroll to position [260, 0]
